Goal: Check status: Check status

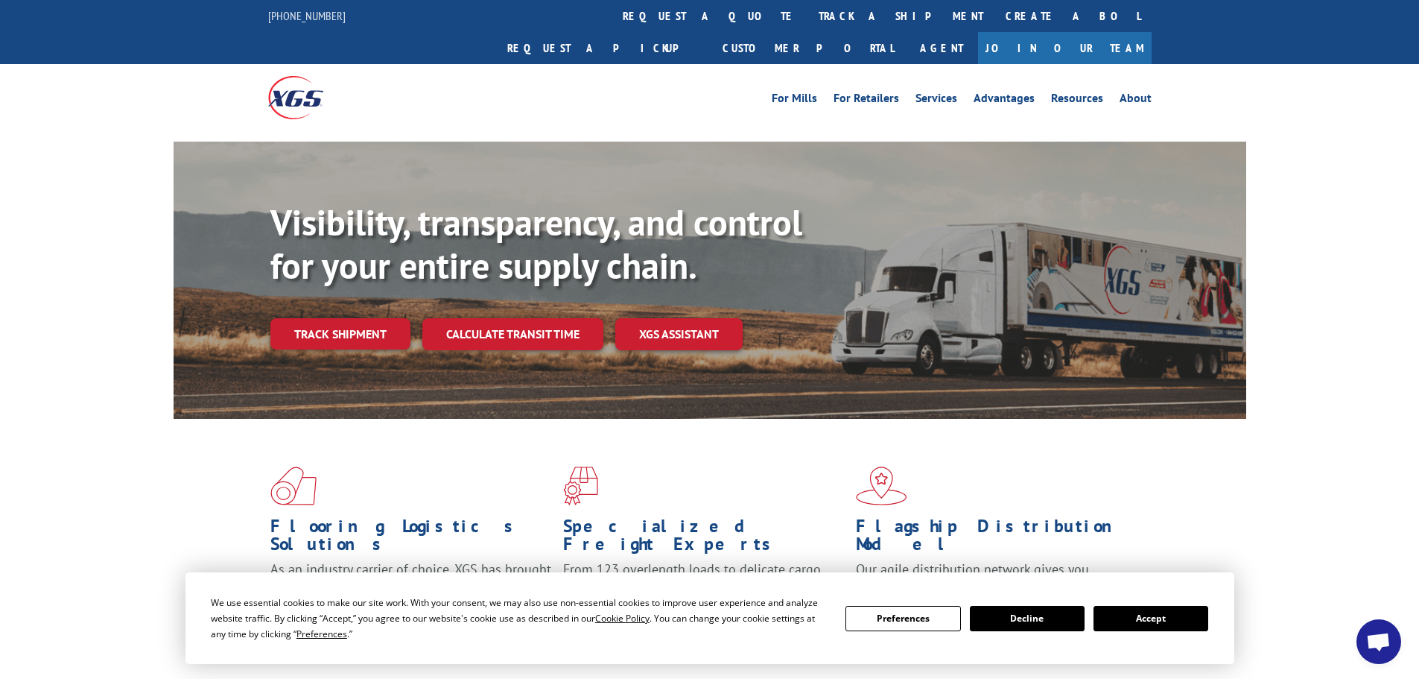
click at [1145, 619] on button "Accept" at bounding box center [1151, 618] width 115 height 25
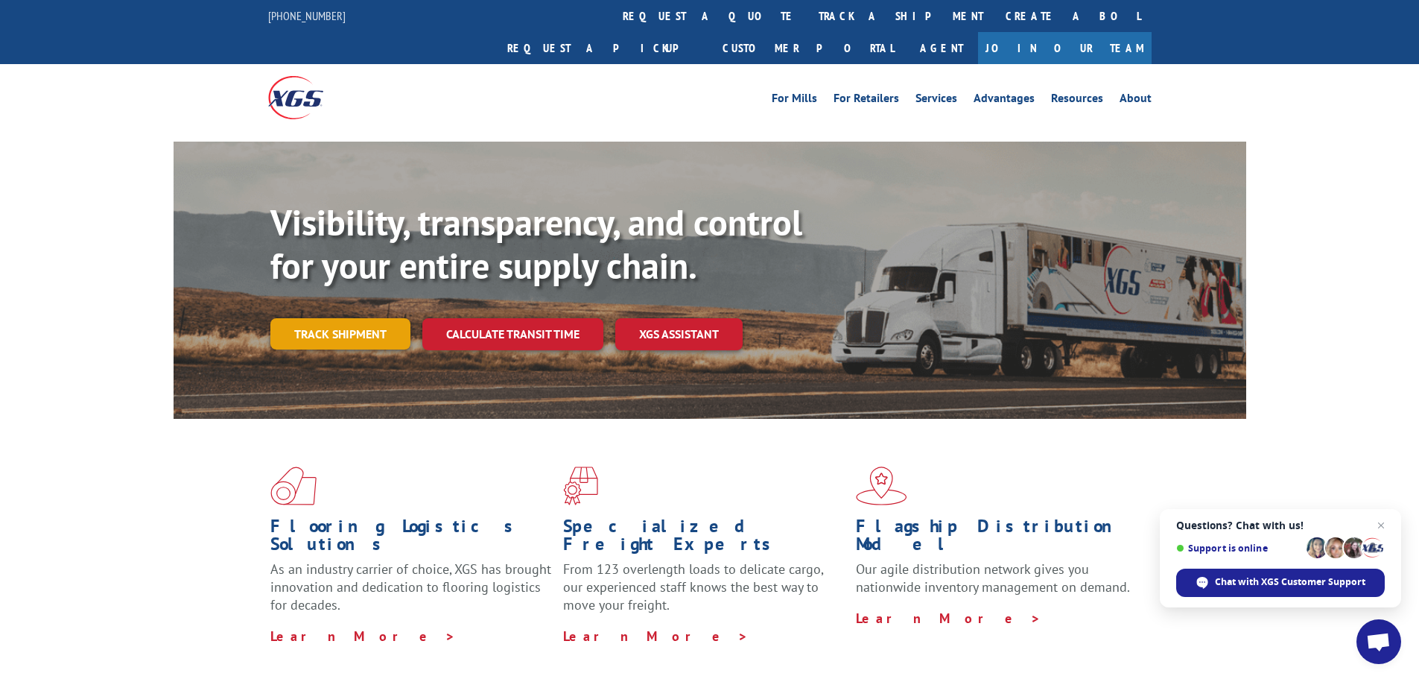
click at [367, 318] on link "Track shipment" at bounding box center [340, 333] width 140 height 31
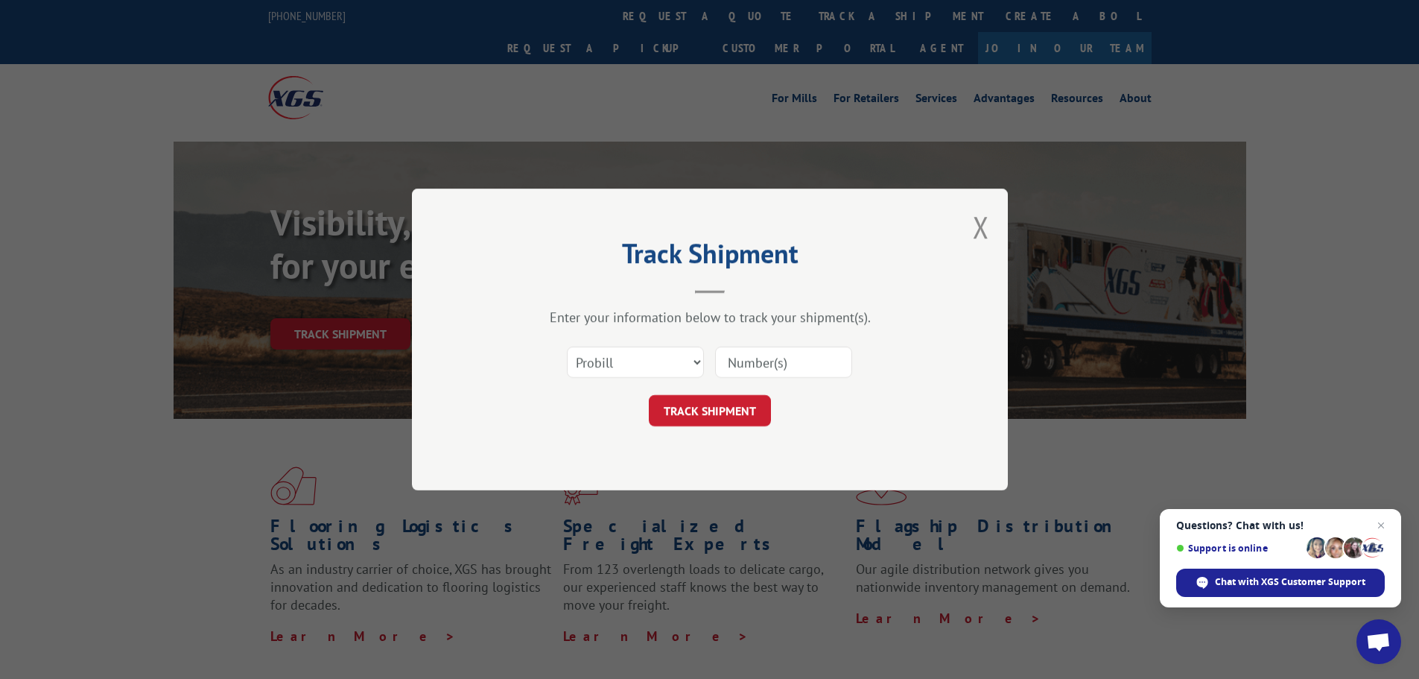
click at [767, 363] on input at bounding box center [783, 361] width 137 height 31
type input "2840663"
click at [710, 411] on button "TRACK SHIPMENT" at bounding box center [710, 410] width 122 height 31
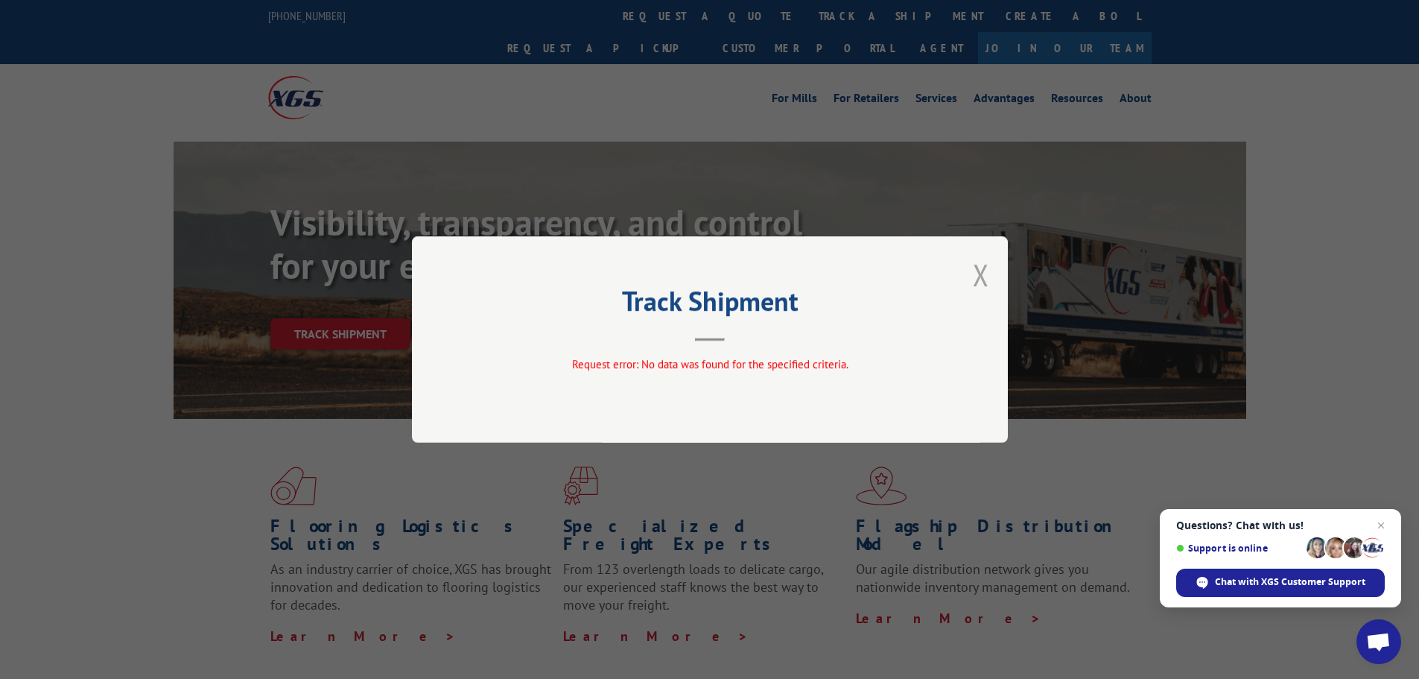
click at [982, 273] on button "Close modal" at bounding box center [981, 274] width 16 height 39
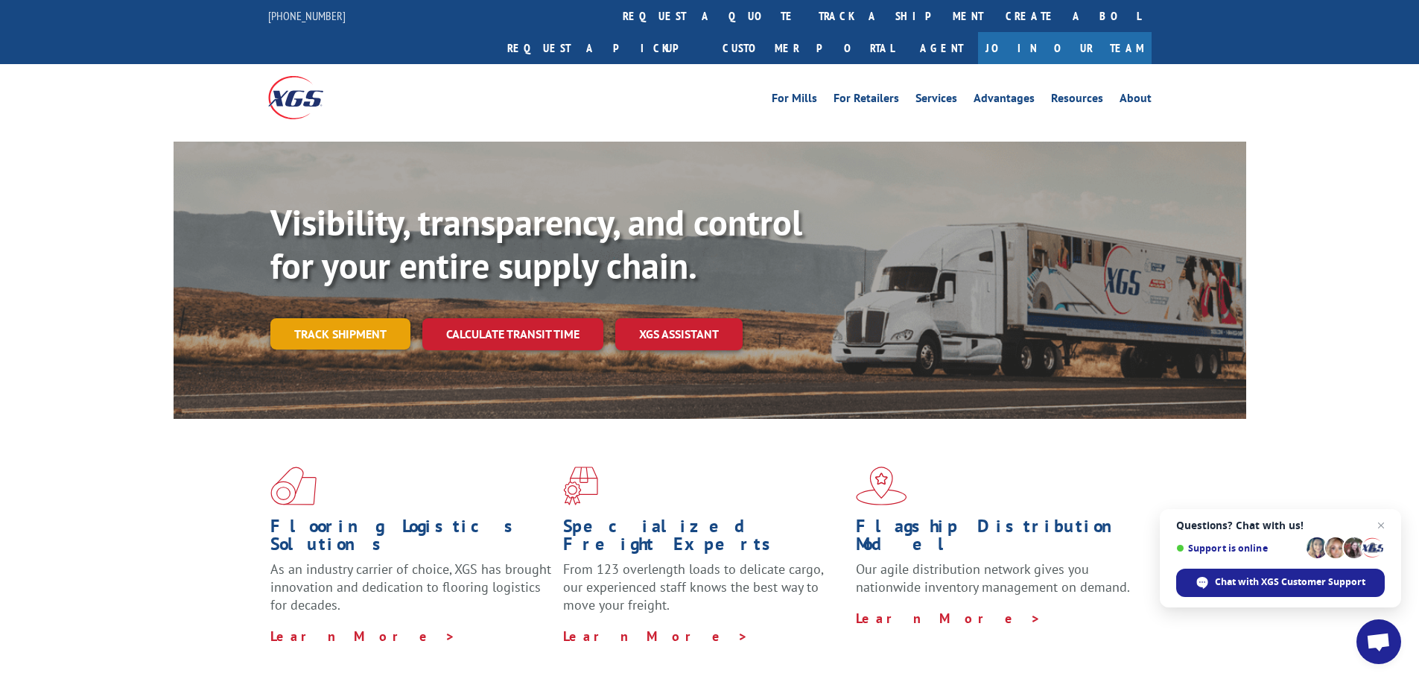
click at [330, 318] on link "Track shipment" at bounding box center [340, 333] width 140 height 31
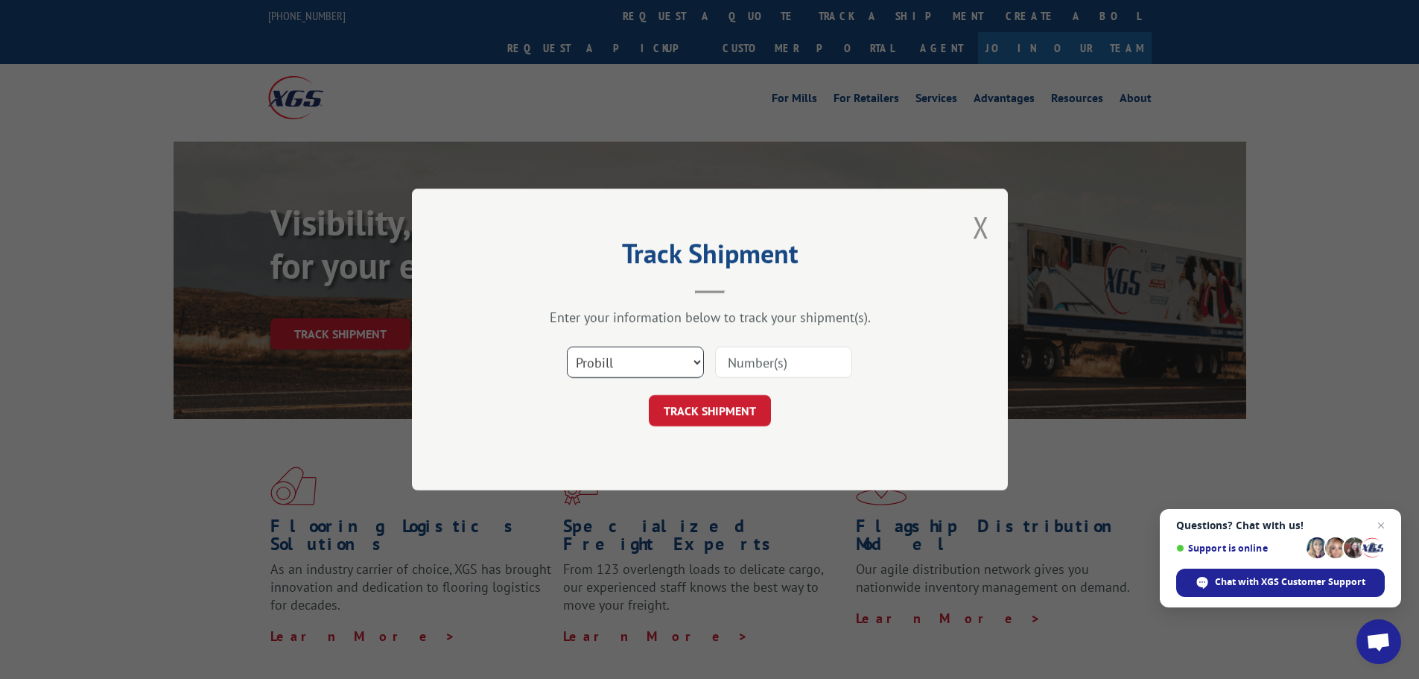
click at [697, 361] on select "Select category... Probill BOL PO" at bounding box center [635, 361] width 137 height 31
select select "bol"
click at [567, 346] on select "Select category... Probill BOL PO" at bounding box center [635, 361] width 137 height 31
click at [741, 367] on input at bounding box center [783, 361] width 137 height 31
type input "2840663"
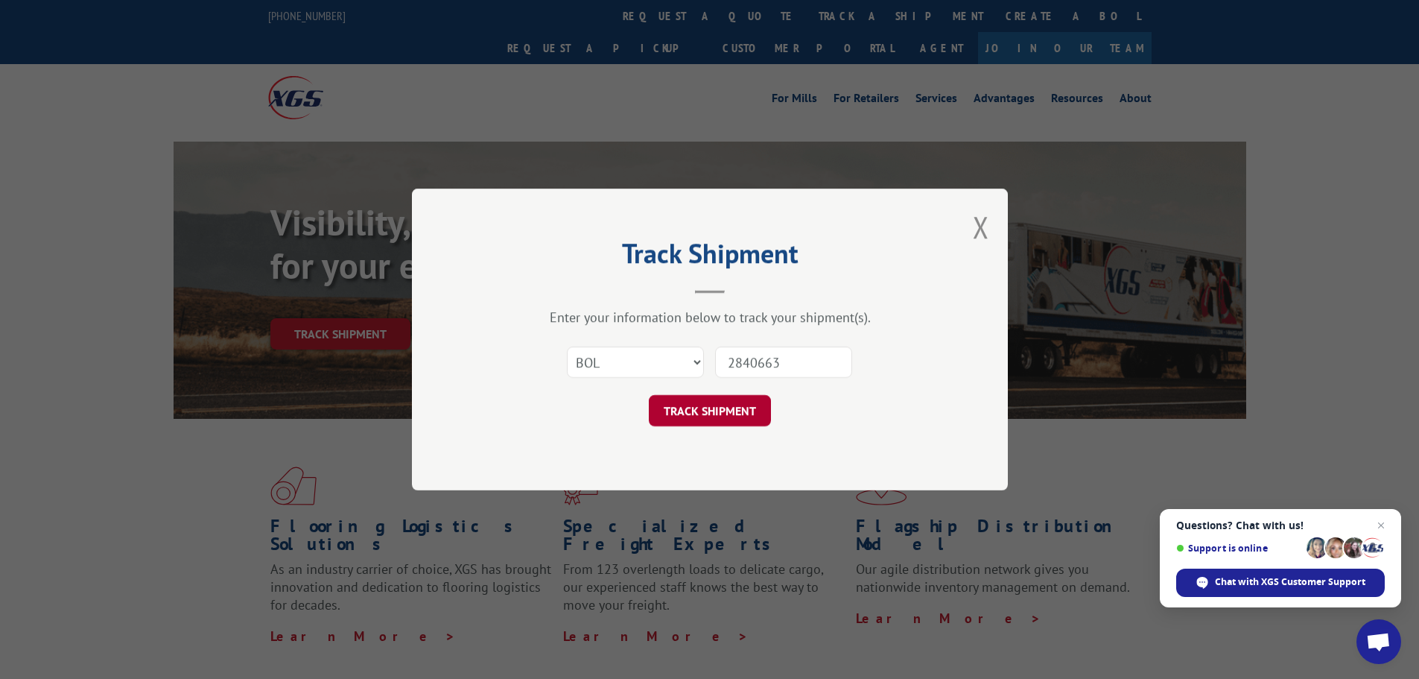
click at [719, 414] on button "TRACK SHIPMENT" at bounding box center [710, 410] width 122 height 31
